Goal: Task Accomplishment & Management: Manage account settings

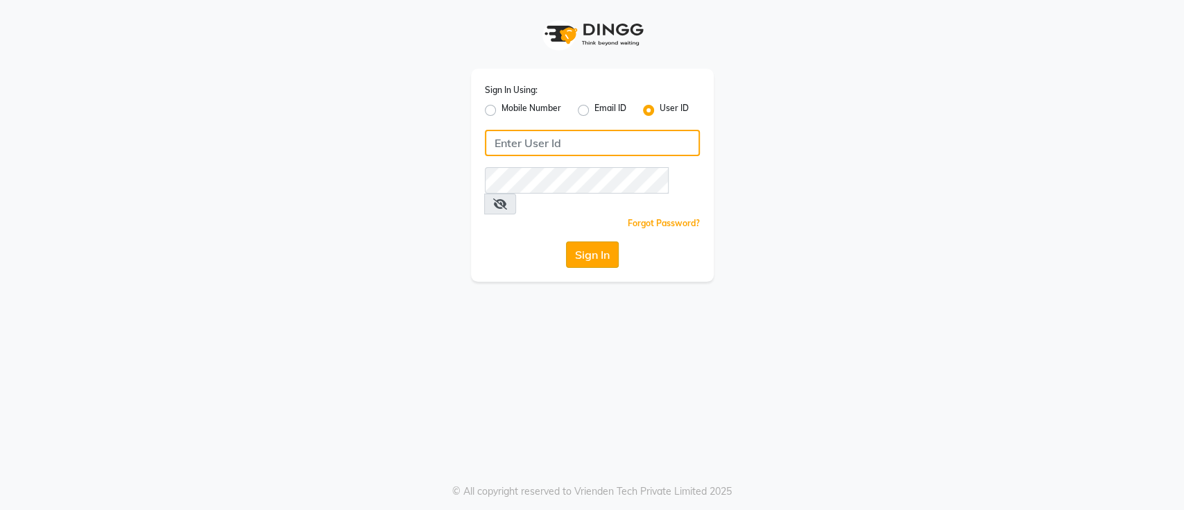
type input "[PERSON_NAME]@123"
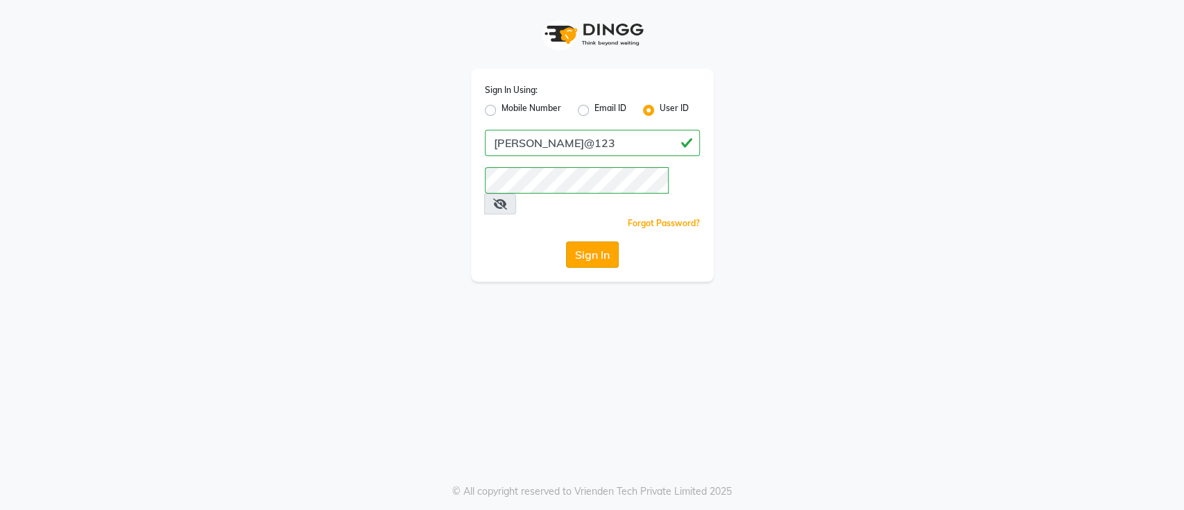
click at [585, 241] on button "Sign In" at bounding box center [592, 254] width 53 height 26
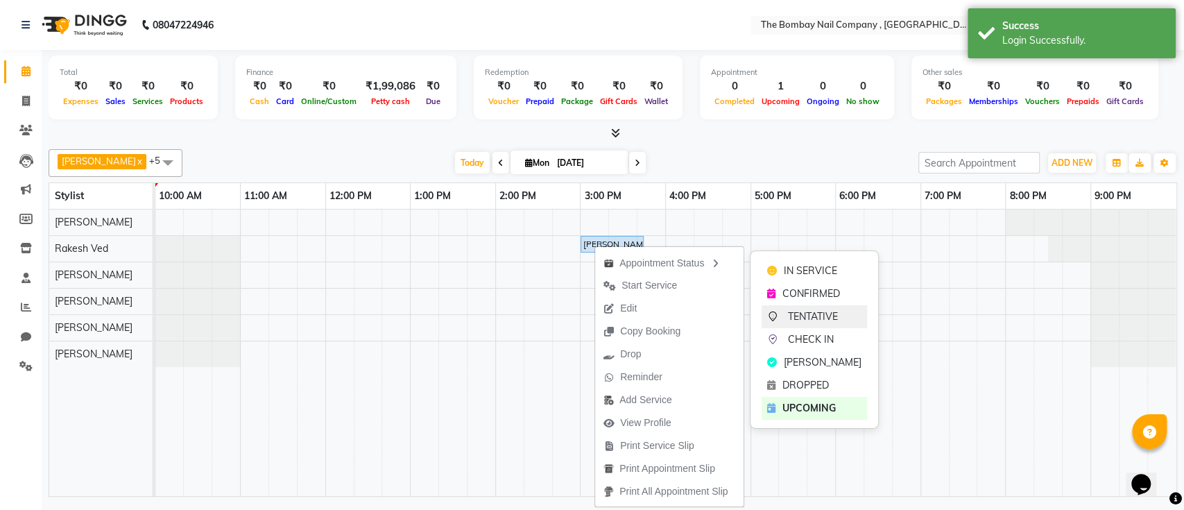
click at [791, 311] on span "TENTATIVE" at bounding box center [813, 316] width 50 height 15
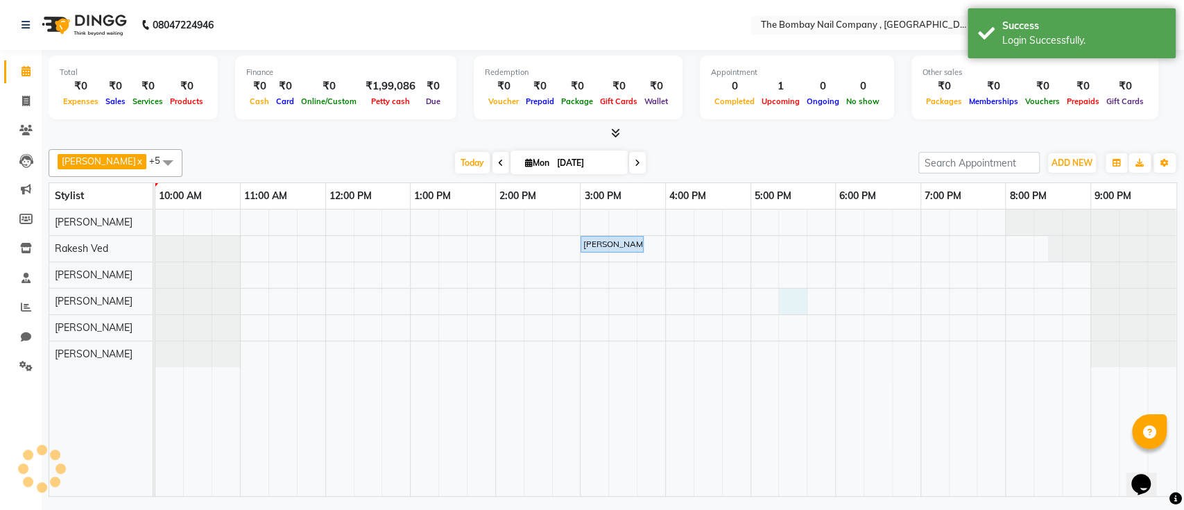
click at [791, 311] on div "[PERSON_NAME], TK01, 03:00 PM-03:45 PM, Hair Services - SHAMPOO + BLOW DRY" at bounding box center [665, 352] width 1021 height 286
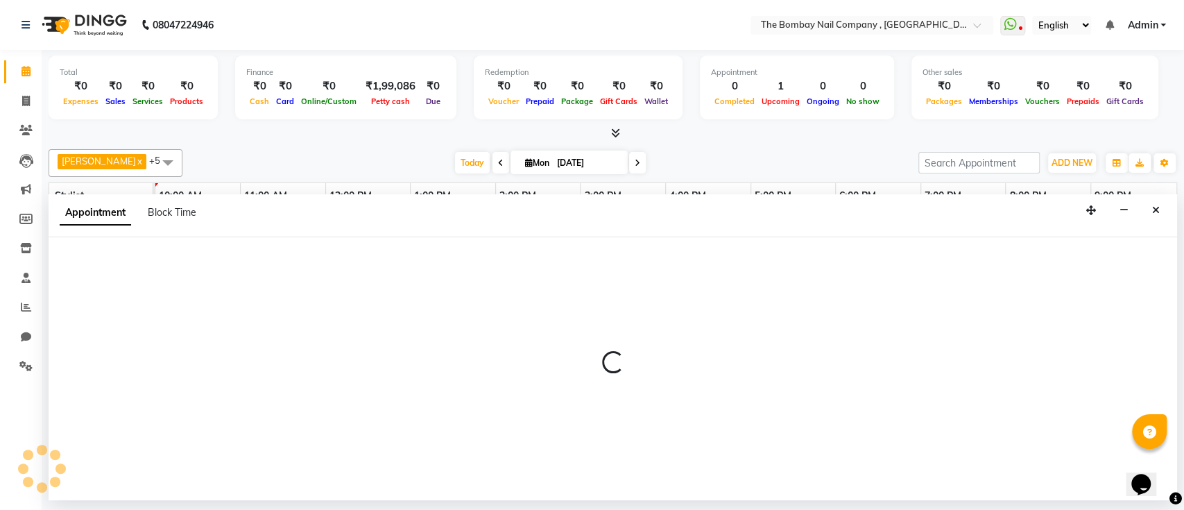
select select "89155"
select select "tentative"
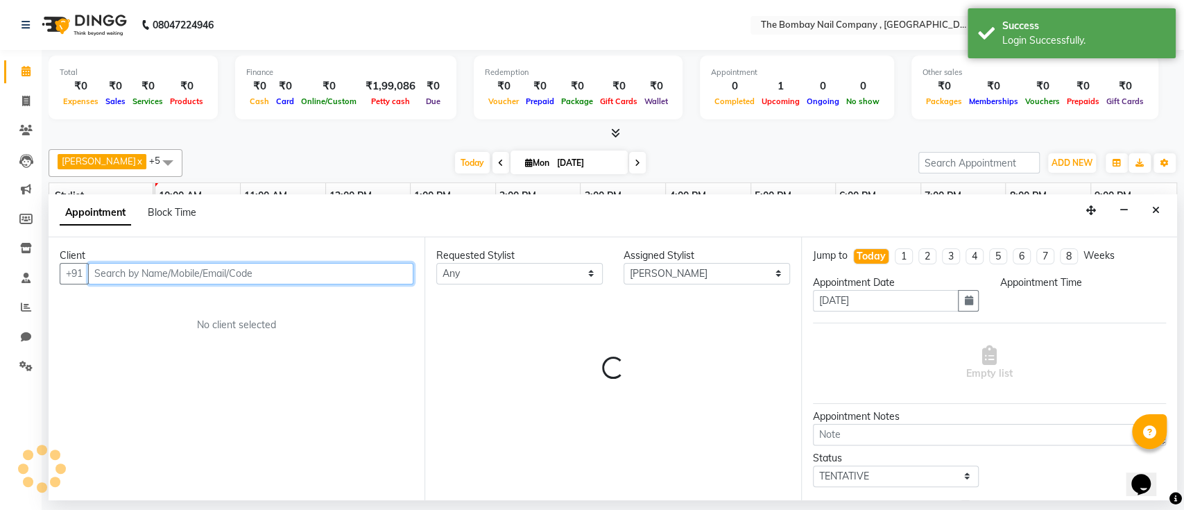
select select "1035"
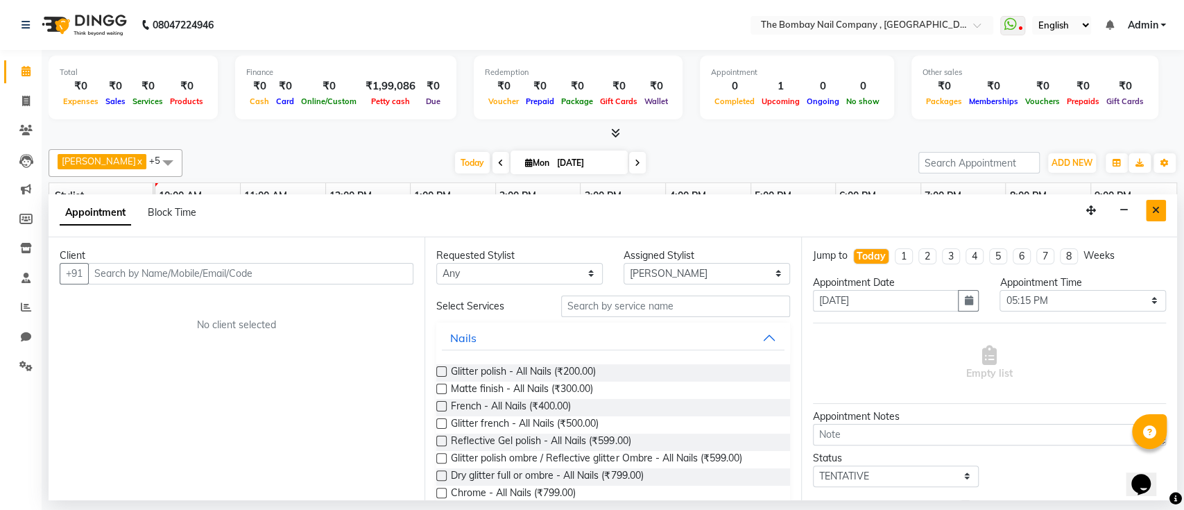
click at [1153, 213] on icon "Close" at bounding box center [1156, 210] width 8 height 10
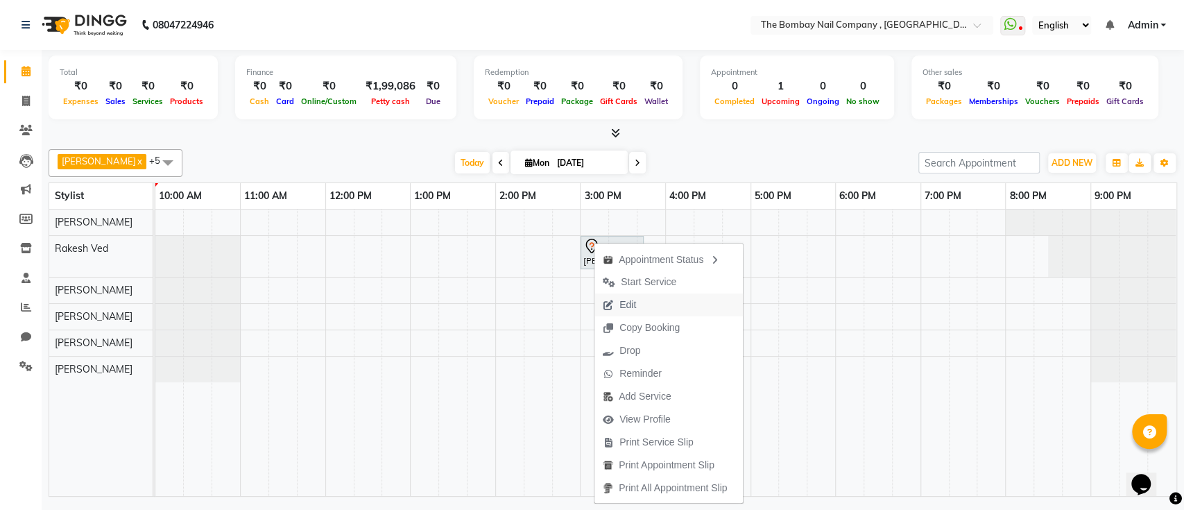
click at [622, 300] on span "Edit" at bounding box center [627, 305] width 17 height 15
select select "tentative"
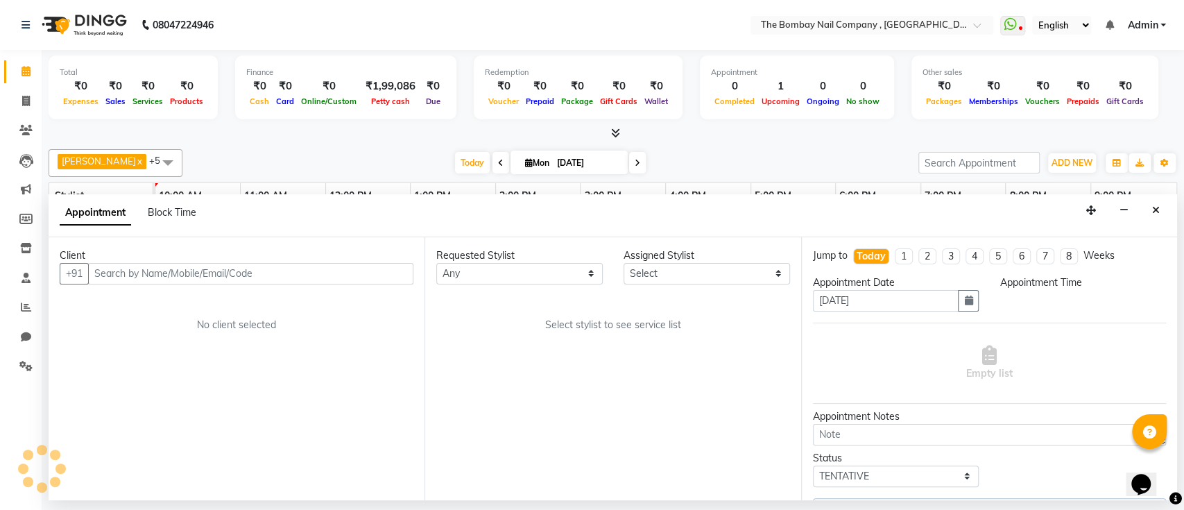
select select "900"
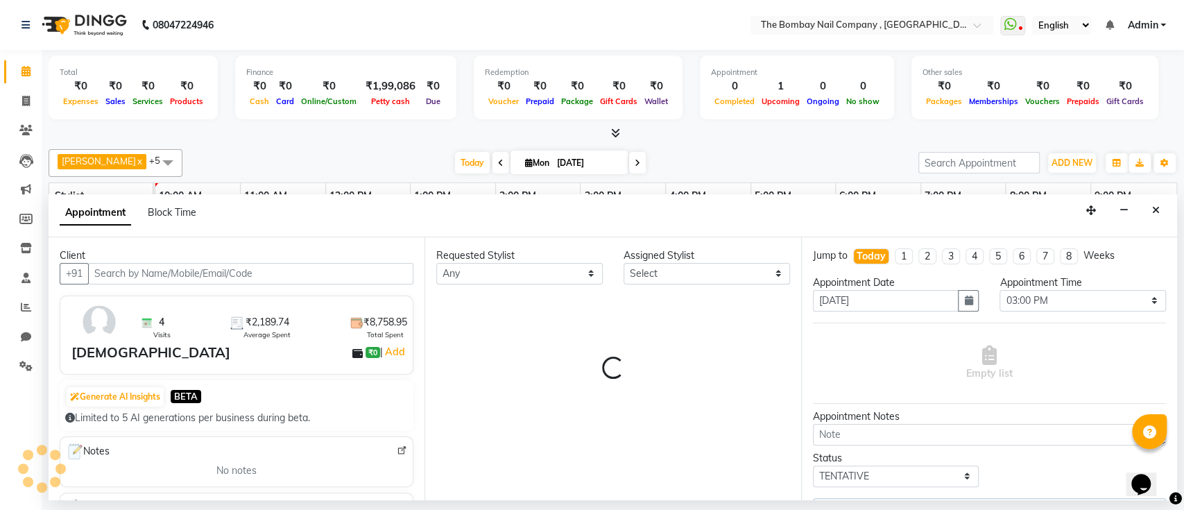
select select "71361"
select select "3958"
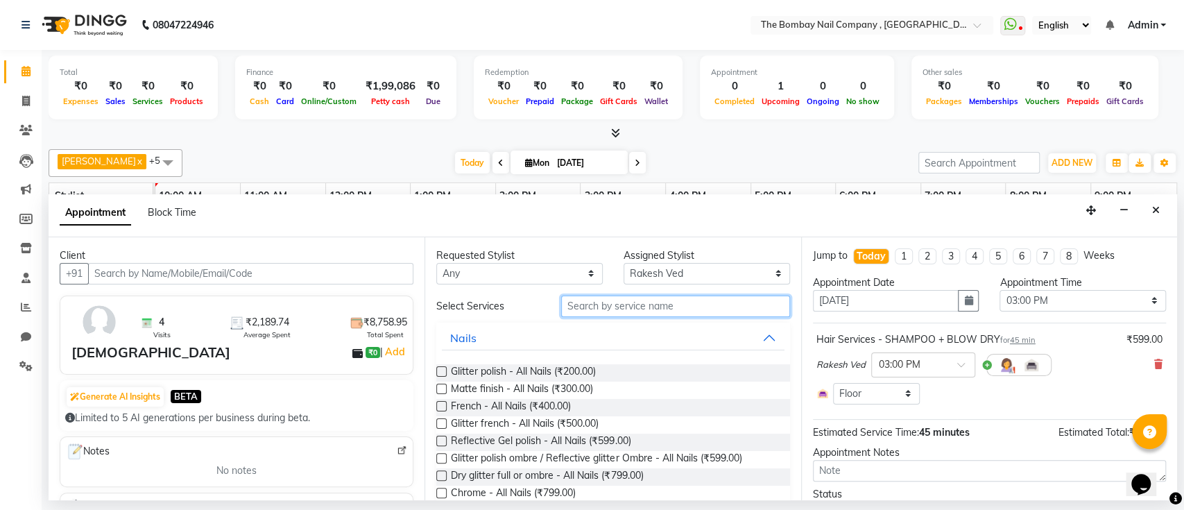
click at [592, 307] on input "text" at bounding box center [675, 307] width 229 height 22
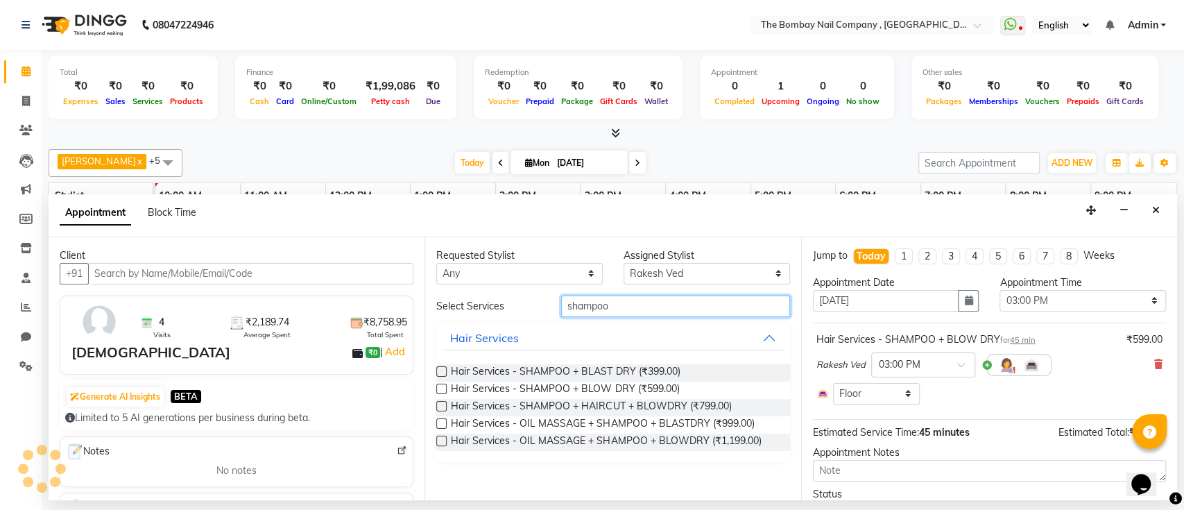
type input "shampoo"
click at [443, 386] on label at bounding box center [441, 389] width 10 height 10
click at [443, 386] on input "checkbox" at bounding box center [440, 390] width 9 height 9
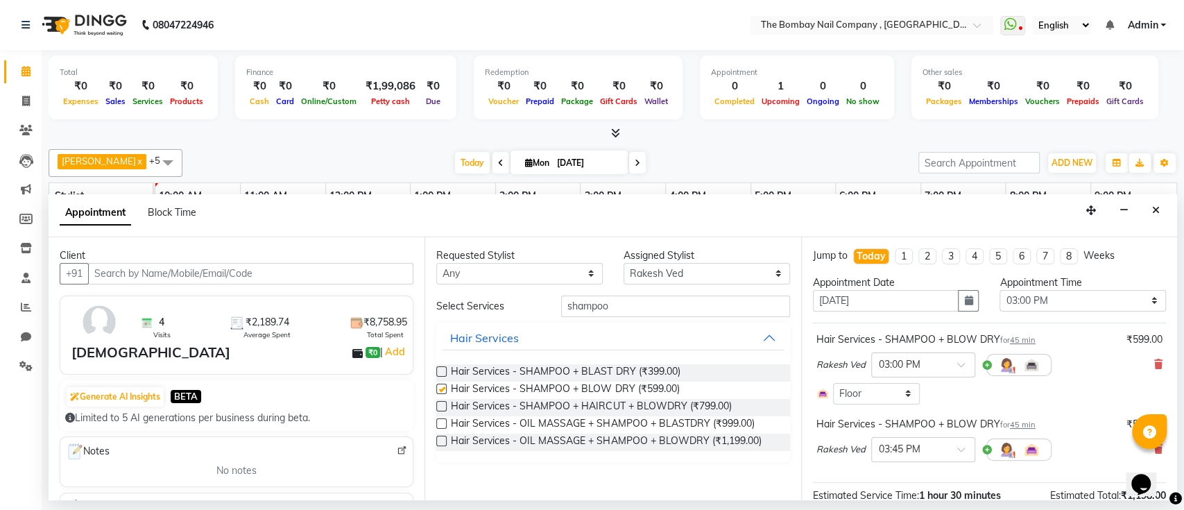
checkbox input "false"
click at [927, 449] on input "text" at bounding box center [909, 448] width 61 height 15
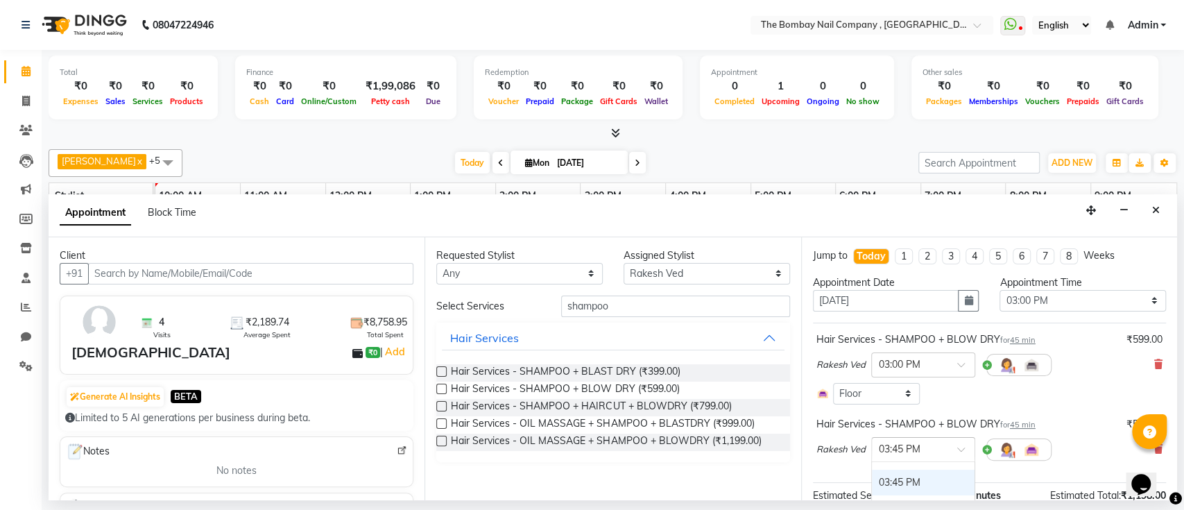
click at [920, 475] on div "03:45 PM" at bounding box center [923, 483] width 103 height 26
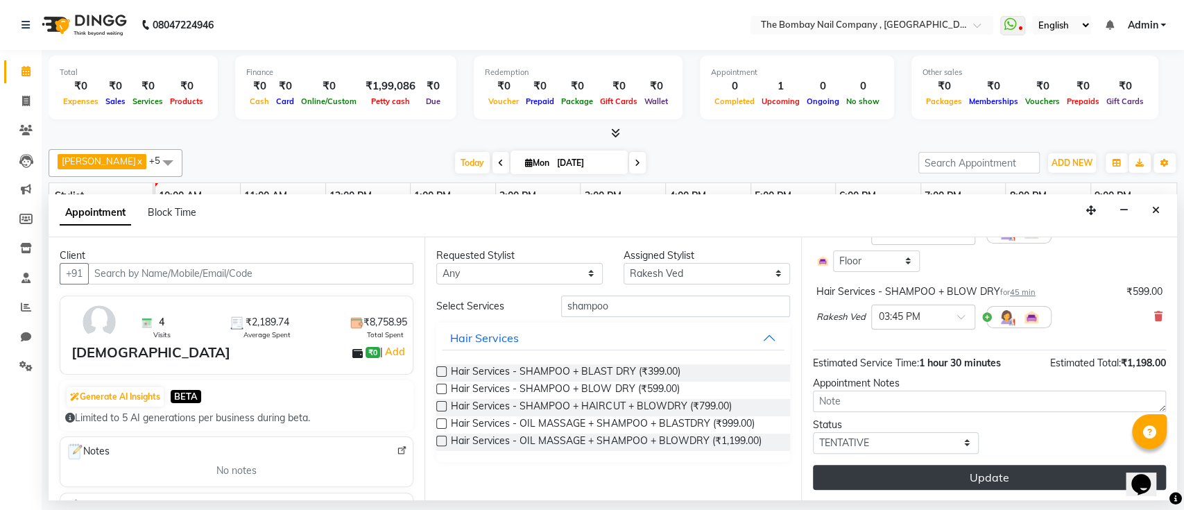
click at [969, 471] on button "Update" at bounding box center [989, 477] width 353 height 25
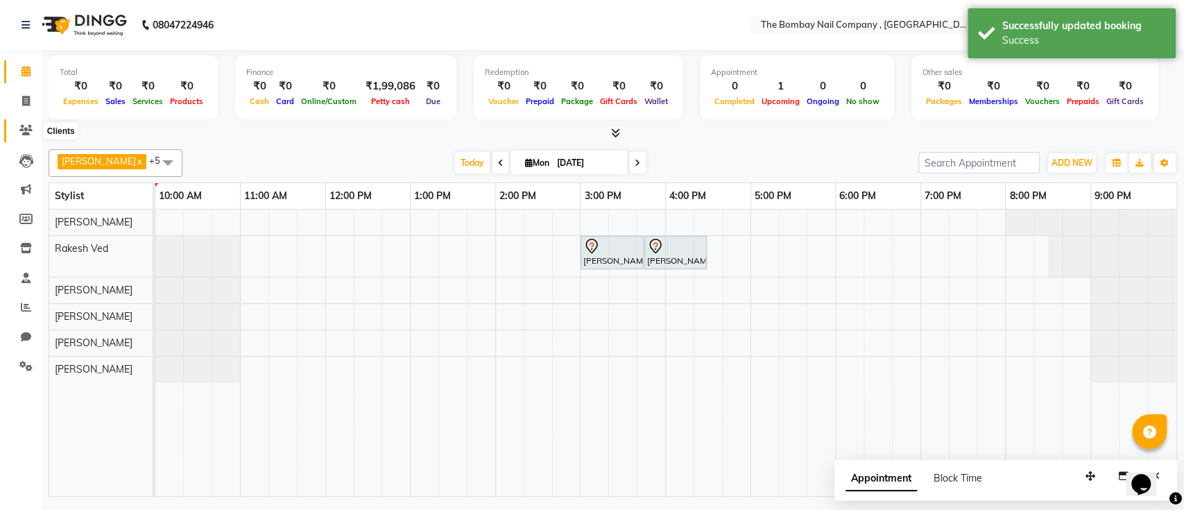
click at [22, 135] on icon at bounding box center [25, 130] width 13 height 10
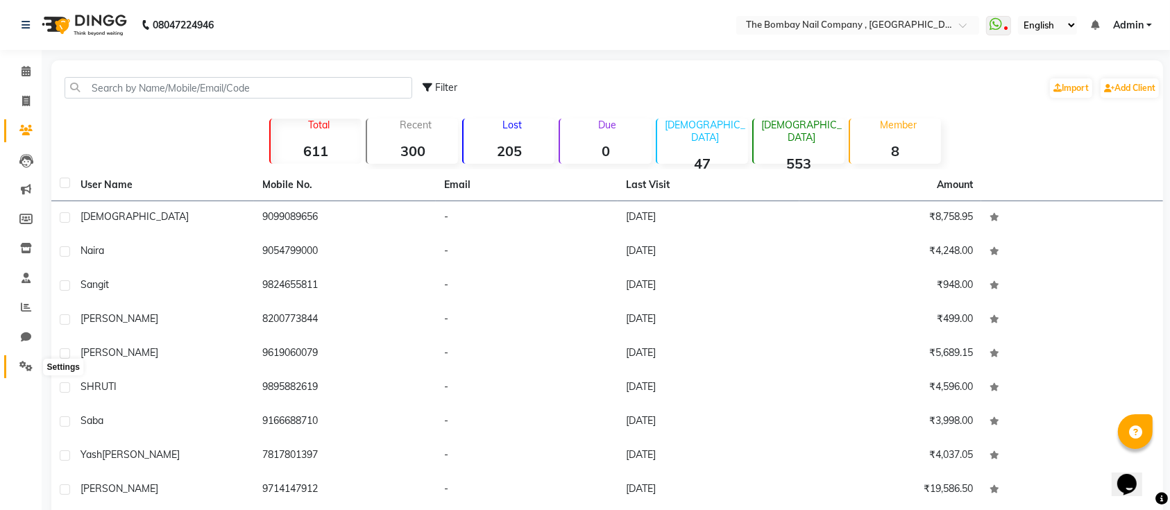
click at [28, 367] on icon at bounding box center [25, 366] width 13 height 10
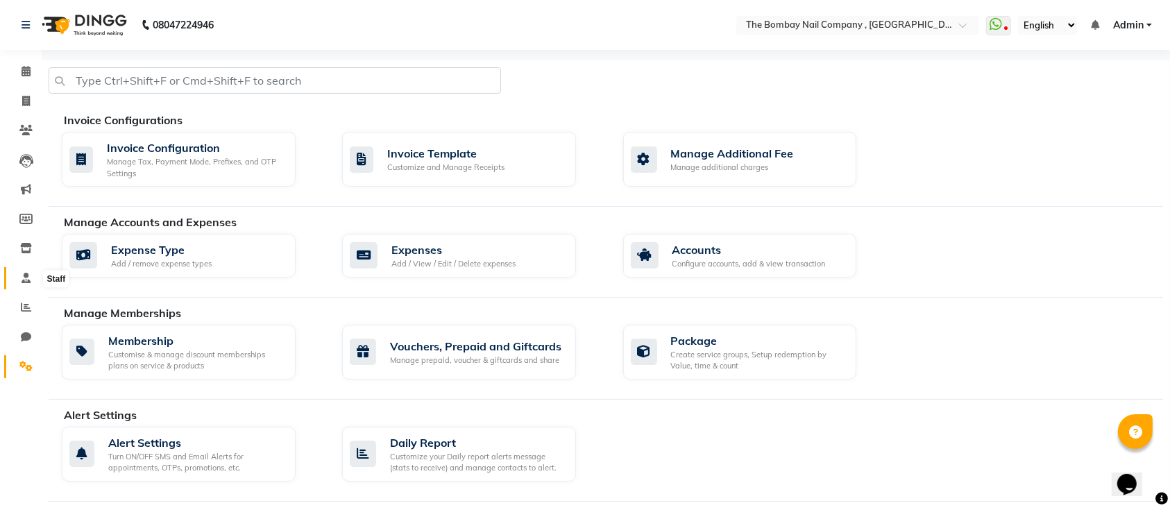
click at [19, 275] on span at bounding box center [26, 279] width 24 height 16
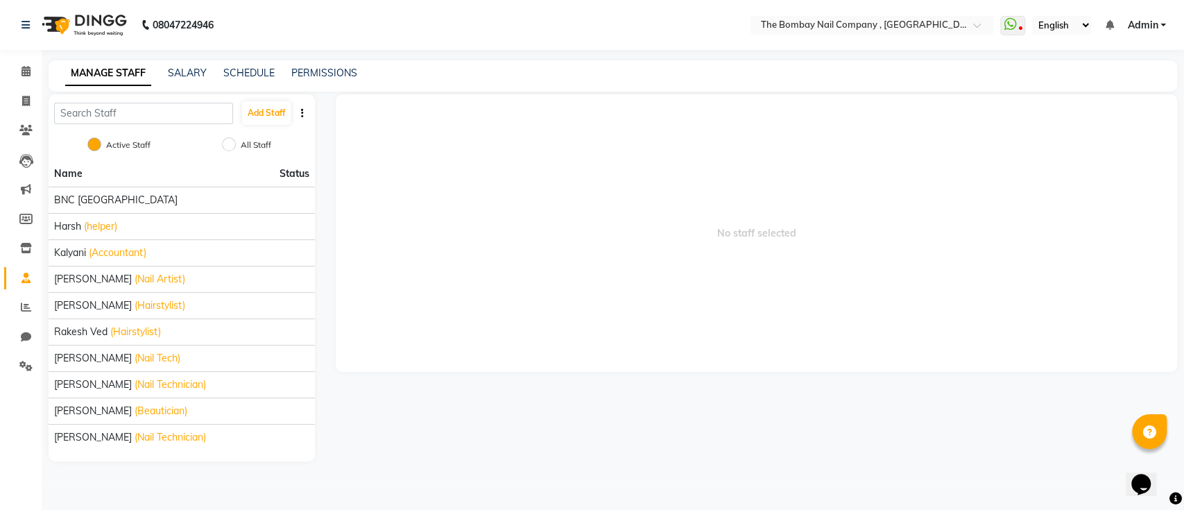
click at [180, 83] on div "MANAGE STAFF SALARY SCHEDULE PERMISSIONS" at bounding box center [613, 75] width 1129 height 31
click at [198, 71] on link "SALARY" at bounding box center [187, 73] width 39 height 12
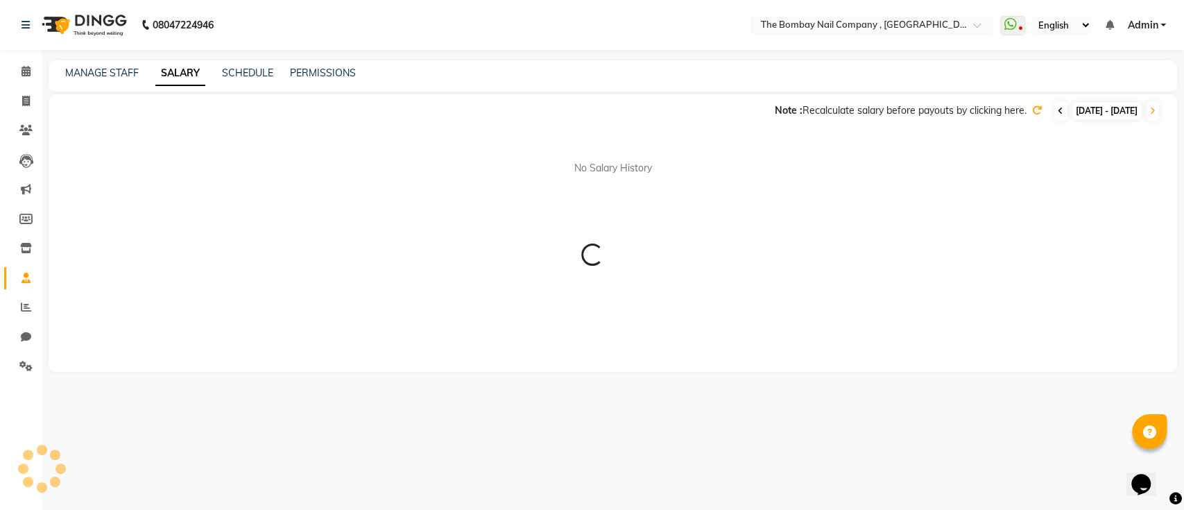
click at [1054, 119] on span at bounding box center [1060, 110] width 12 height 19
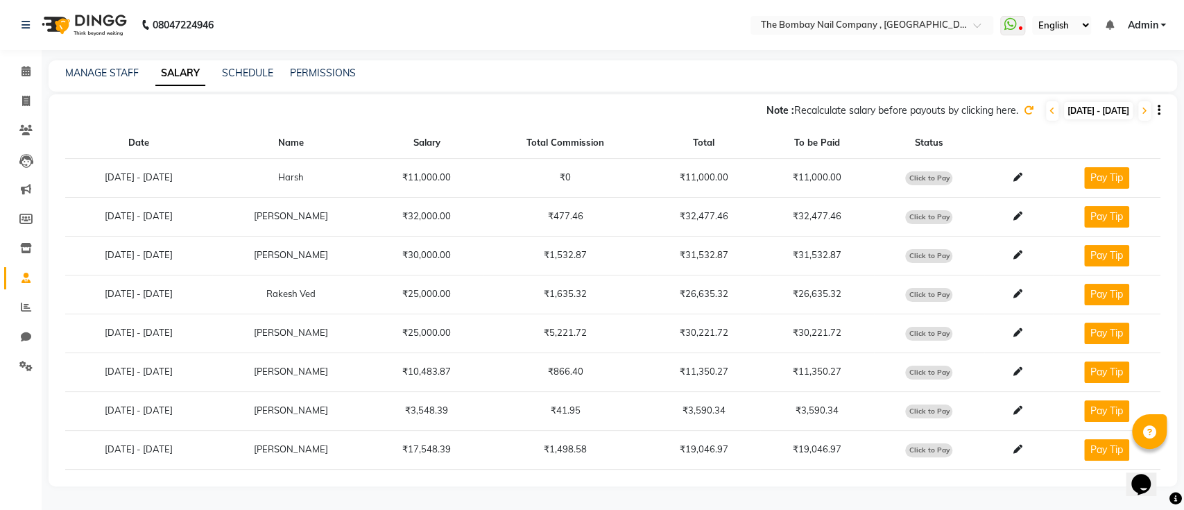
click at [1024, 111] on icon at bounding box center [1029, 110] width 10 height 10
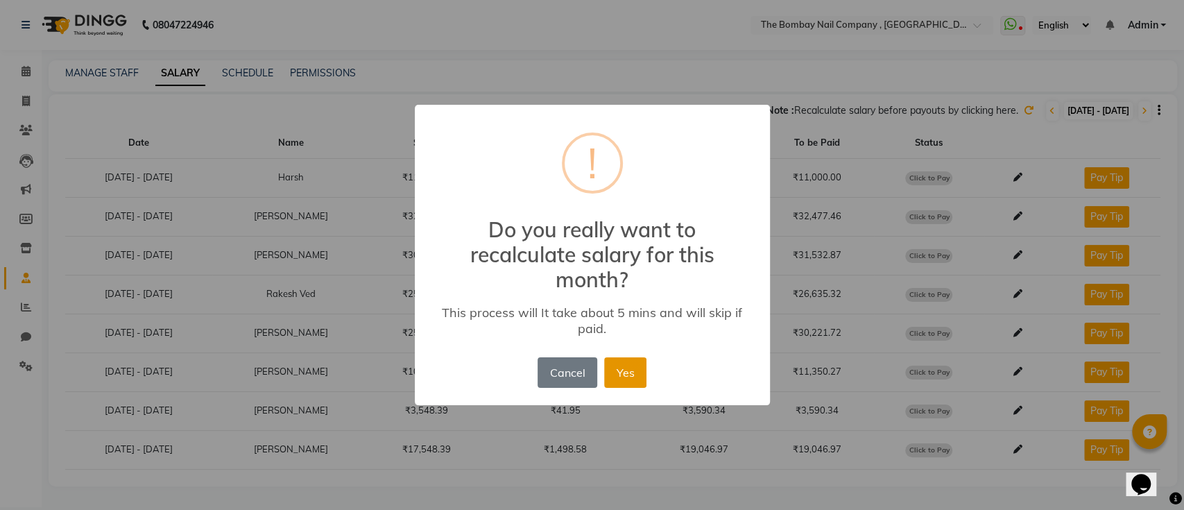
click at [637, 375] on button "Yes" at bounding box center [625, 372] width 42 height 31
